Goal: Communication & Community: Answer question/provide support

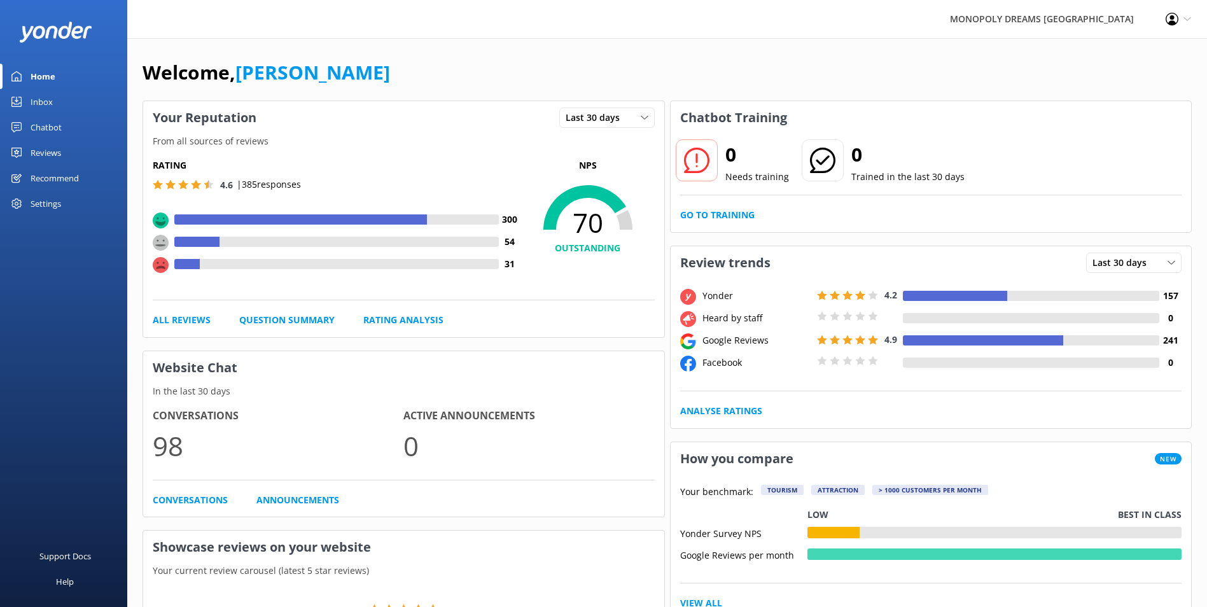
click at [36, 109] on div "Inbox" at bounding box center [42, 101] width 22 height 25
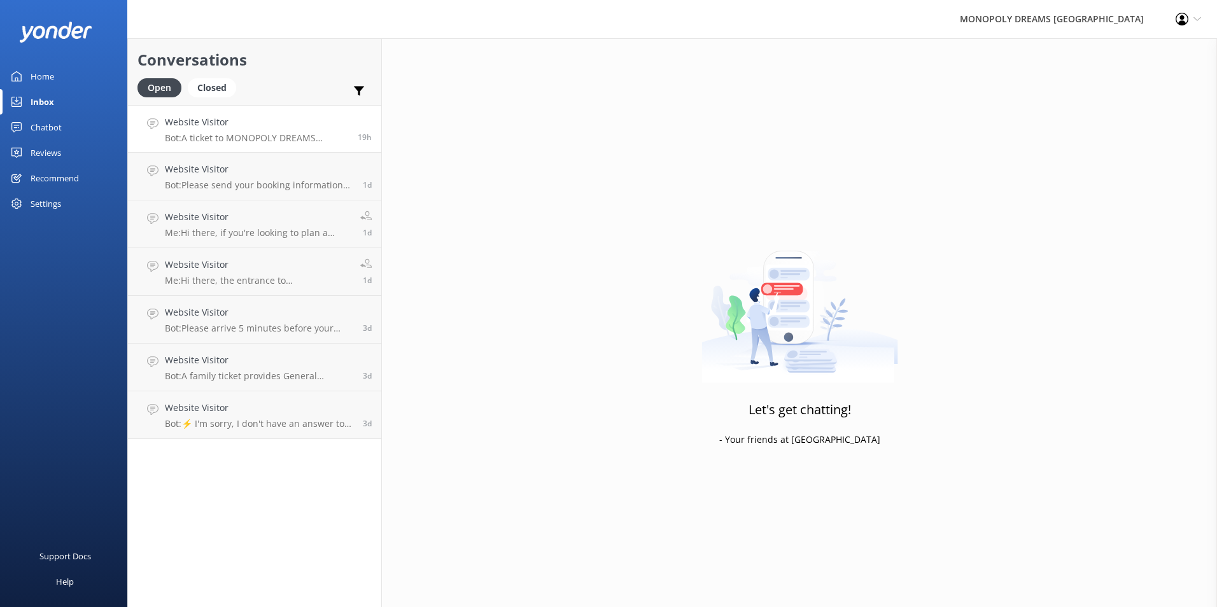
click at [262, 134] on p "Bot: A ticket to MONOPOLY DREAMS Melbourne includes access to Mr. Monopoly’s Ma…" at bounding box center [256, 137] width 183 height 11
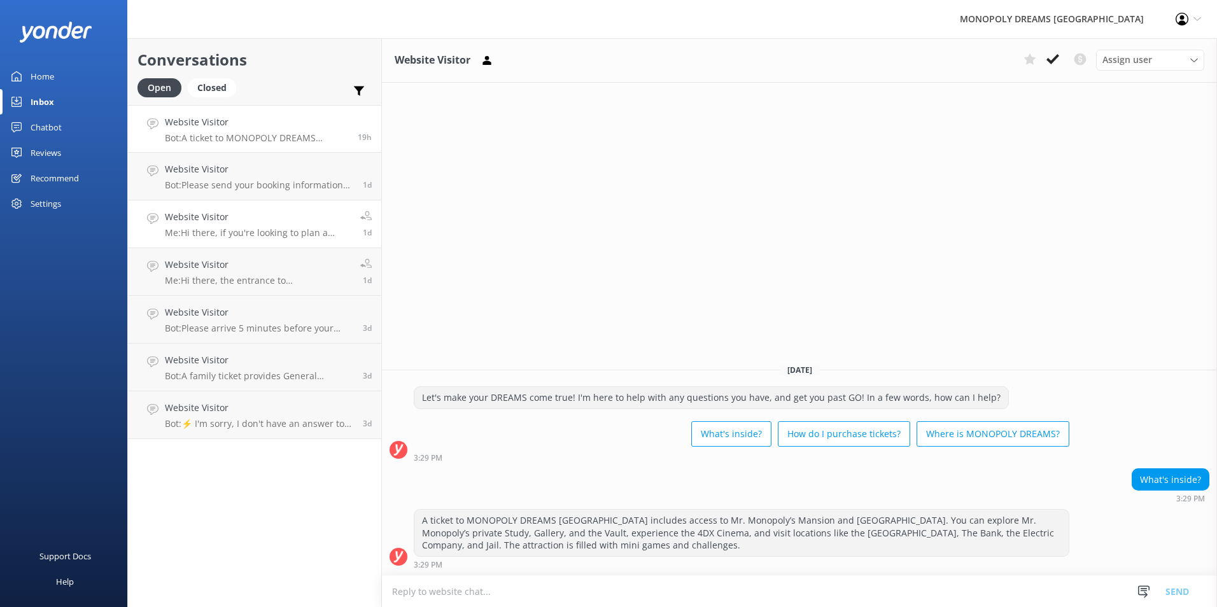
click at [246, 211] on h4 "Website Visitor" at bounding box center [258, 217] width 186 height 14
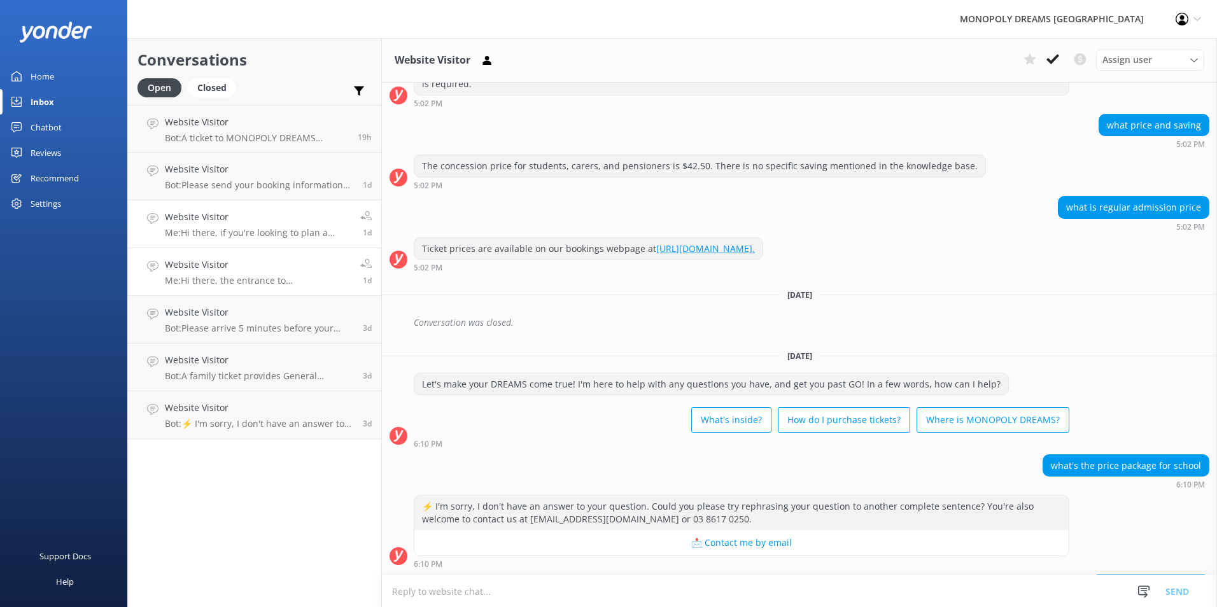
scroll to position [1383, 0]
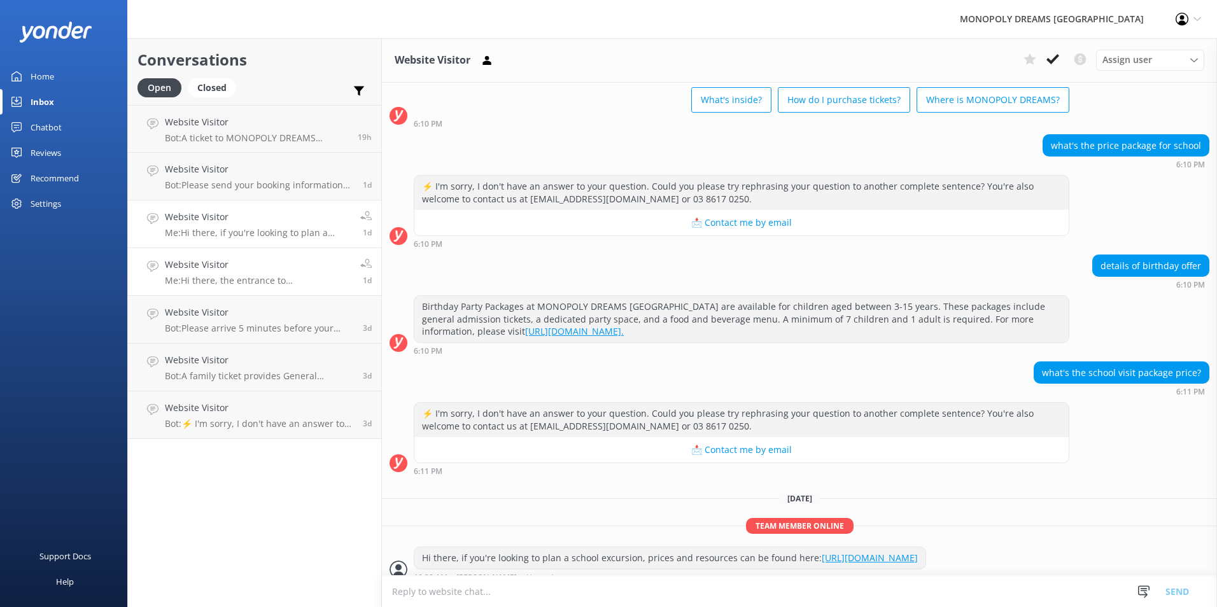
click at [268, 283] on p "Me: Hi there, the entrance to [GEOGRAPHIC_DATA]'s carpark can be found on [GEOG…" at bounding box center [258, 280] width 186 height 11
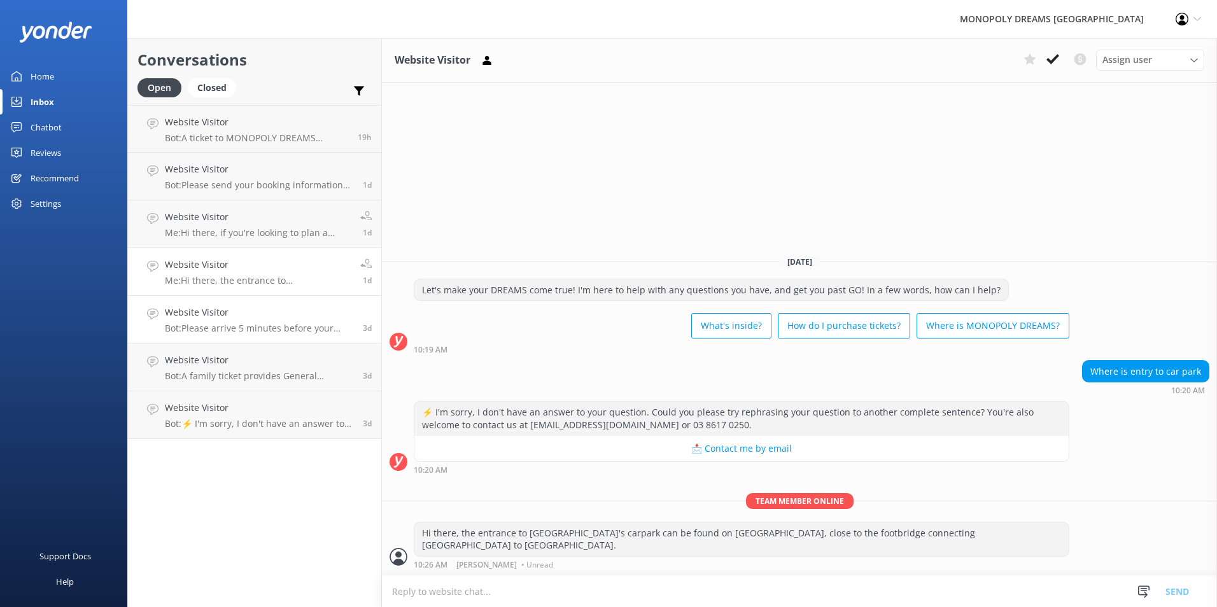
click at [256, 318] on h4 "Website Visitor" at bounding box center [259, 312] width 188 height 14
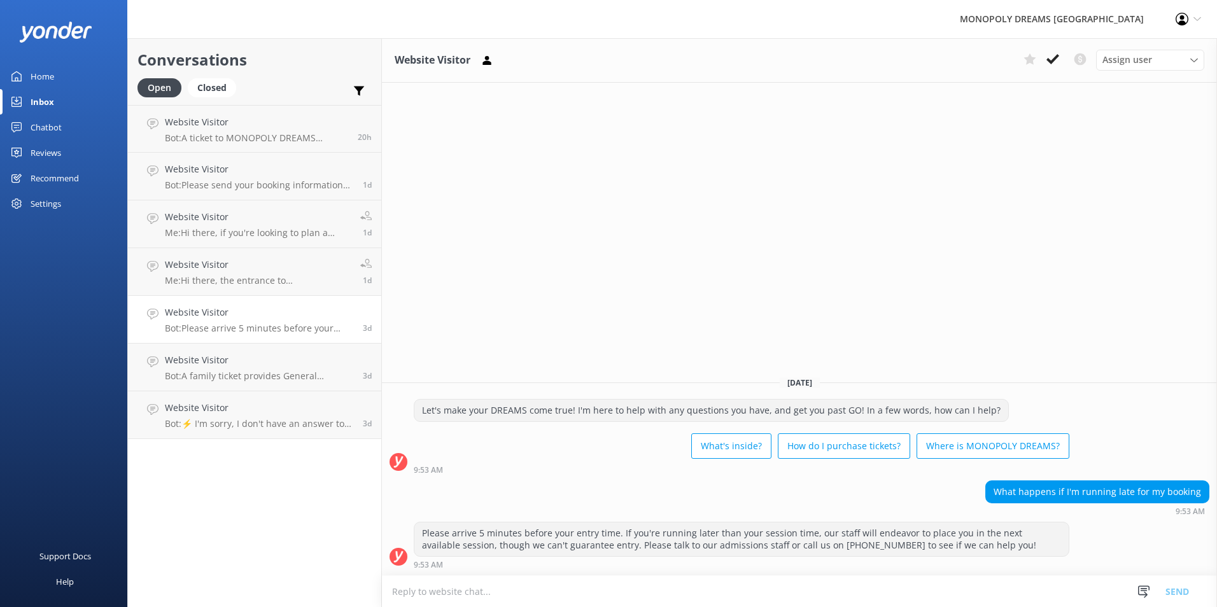
click at [30, 82] on link "Home" at bounding box center [63, 76] width 127 height 25
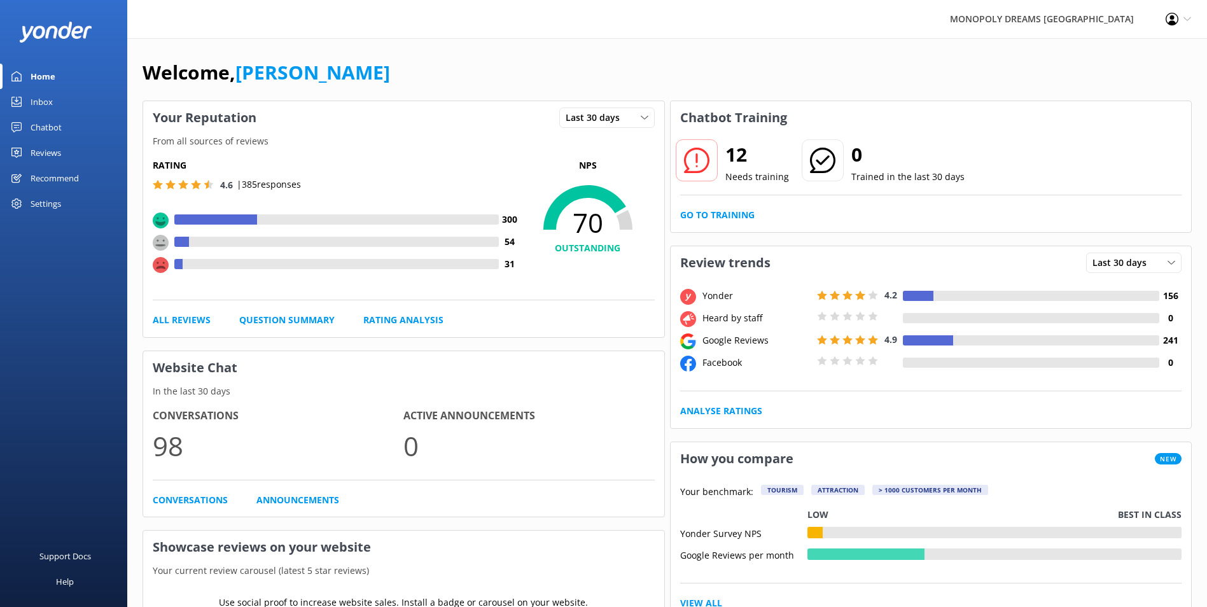
click at [32, 101] on div "Inbox" at bounding box center [42, 101] width 22 height 25
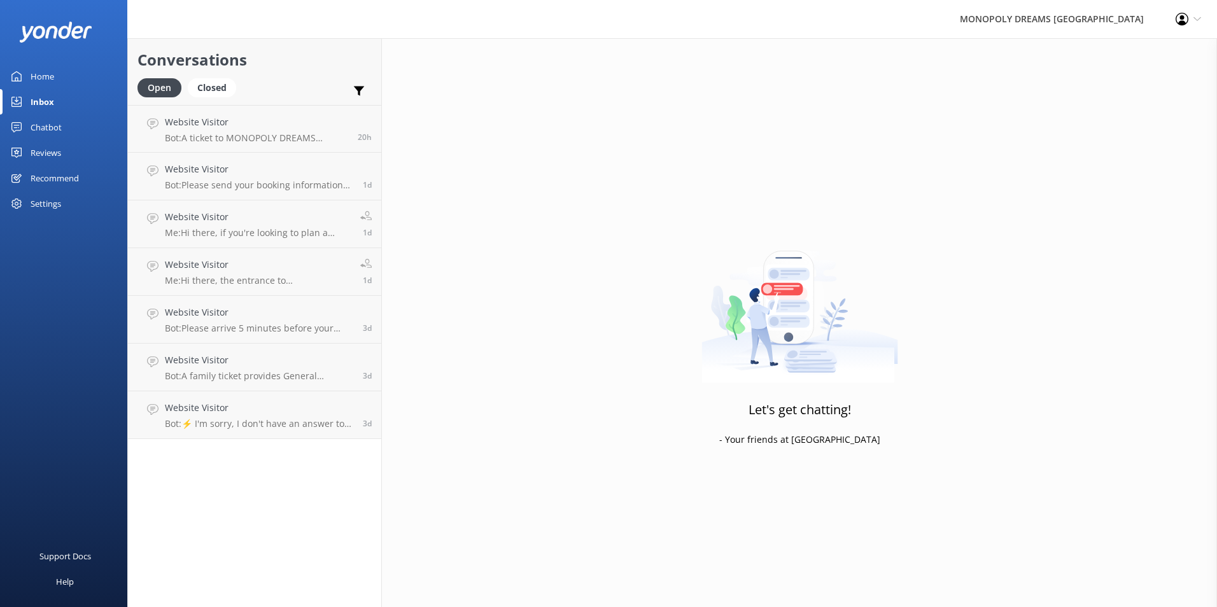
click at [60, 82] on link "Home" at bounding box center [63, 76] width 127 height 25
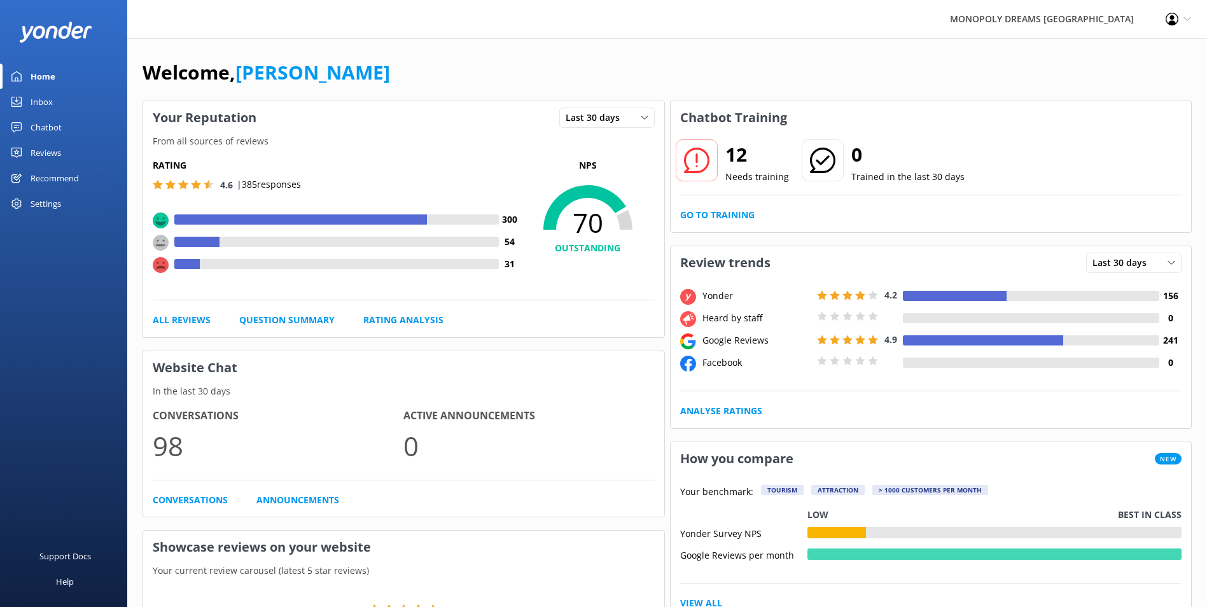
click at [58, 102] on link "Inbox" at bounding box center [63, 101] width 127 height 25
